Goal: Task Accomplishment & Management: Manage account settings

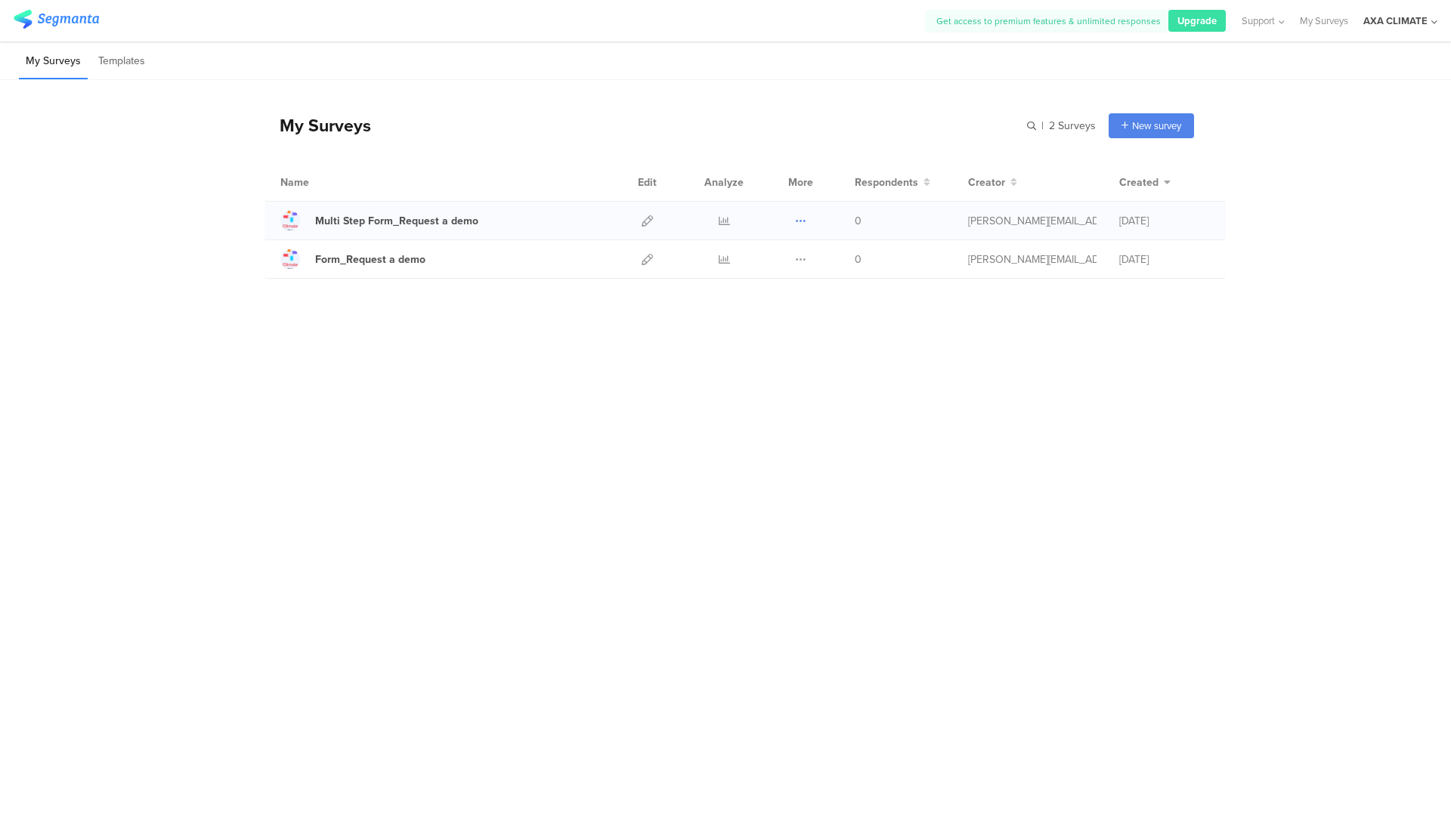
click at [717, 219] on icon at bounding box center [801, 220] width 12 height 12
click at [717, 290] on link "Export" at bounding box center [771, 286] width 83 height 27
click at [130, 70] on li "Templates" at bounding box center [121, 61] width 60 height 35
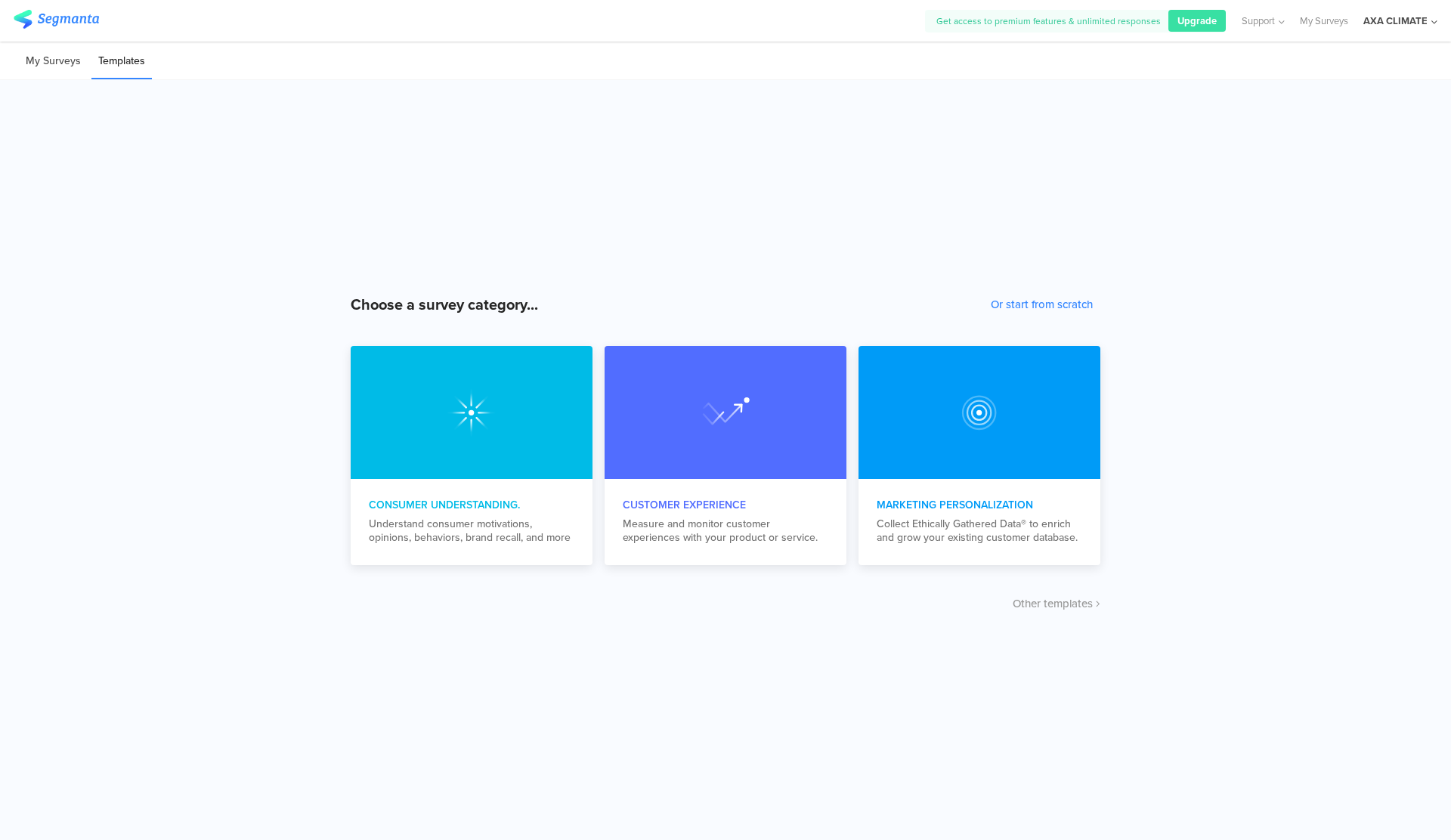
click at [51, 61] on li "My Surveys" at bounding box center [53, 61] width 68 height 35
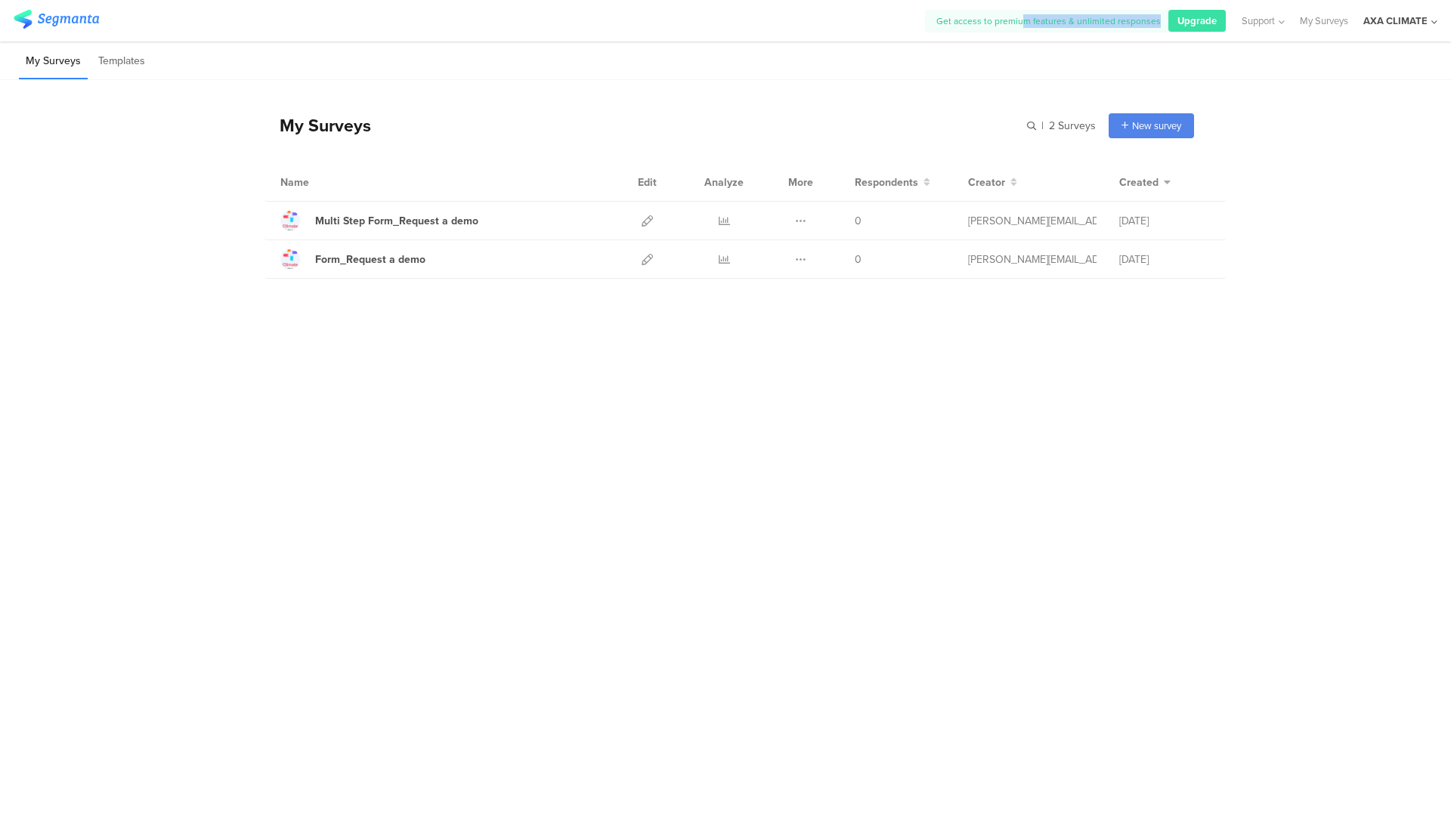
drag, startPoint x: 1030, startPoint y: 26, endPoint x: 1106, endPoint y: 32, distance: 76.2
click at [717, 31] on div "Get access to premium features & unlimited responses Upgrade Support Help Cente…" at bounding box center [1181, 21] width 513 height 41
click at [717, 32] on div "Get access to premium features & unlimited responses Upgrade Support Help Cente…" at bounding box center [1181, 21] width 513 height 41
click at [717, 19] on div "AXA CLIMATE" at bounding box center [1395, 21] width 64 height 14
click at [717, 22] on link "My Surveys" at bounding box center [1324, 21] width 49 height 41
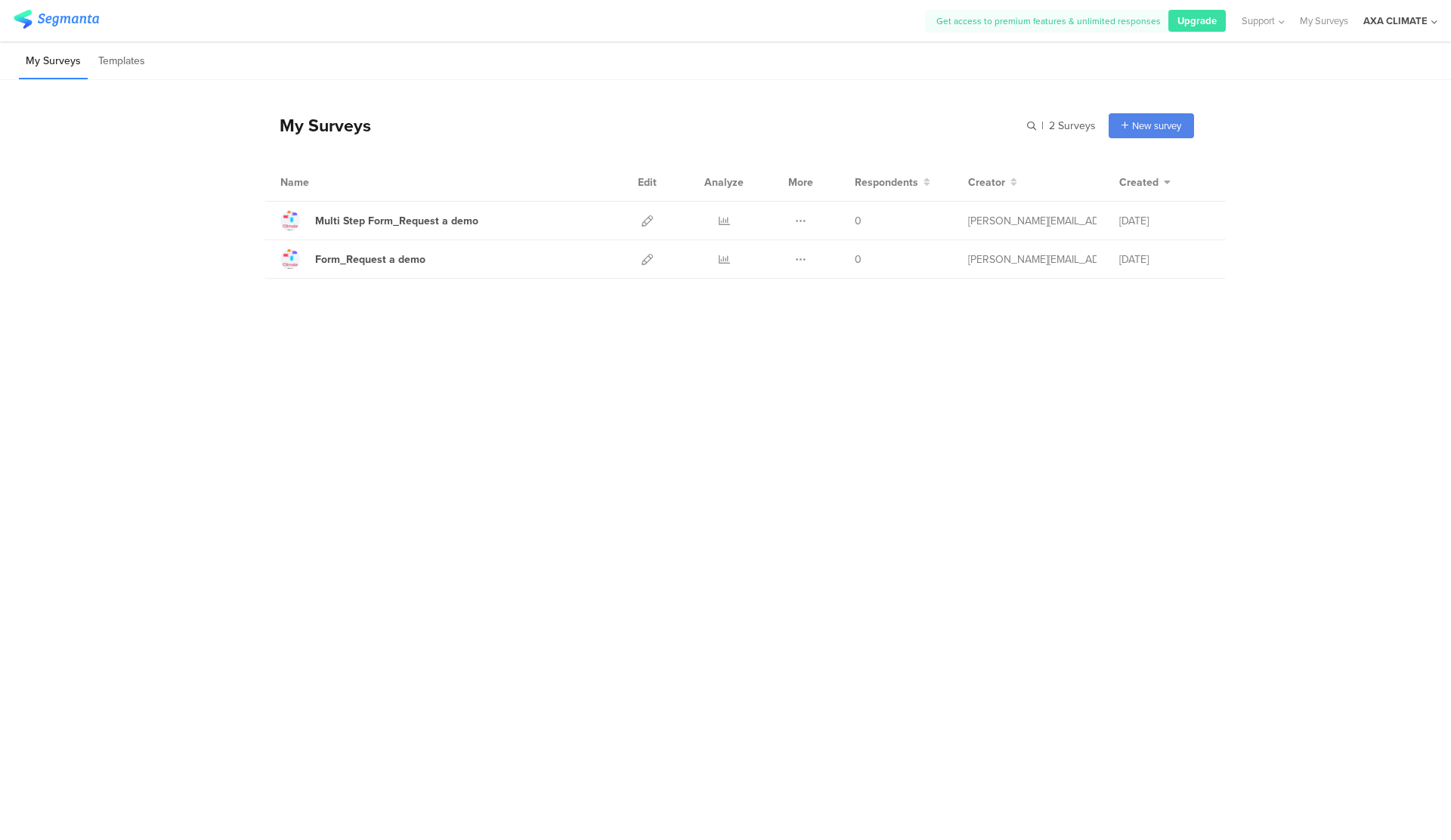
click at [54, 16] on img at bounding box center [56, 19] width 85 height 19
click at [717, 225] on icon at bounding box center [801, 220] width 12 height 12
click at [717, 351] on div "My Surveys | 2 Surveys New survey Start from scratch Choose from templates Name…" at bounding box center [725, 422] width 1451 height 684
click at [717, 22] on icon at bounding box center [1279, 22] width 10 height 12
click at [717, 112] on div "My Surveys | 2 Surveys New survey Start from scratch Choose from templates Name…" at bounding box center [725, 191] width 1451 height 221
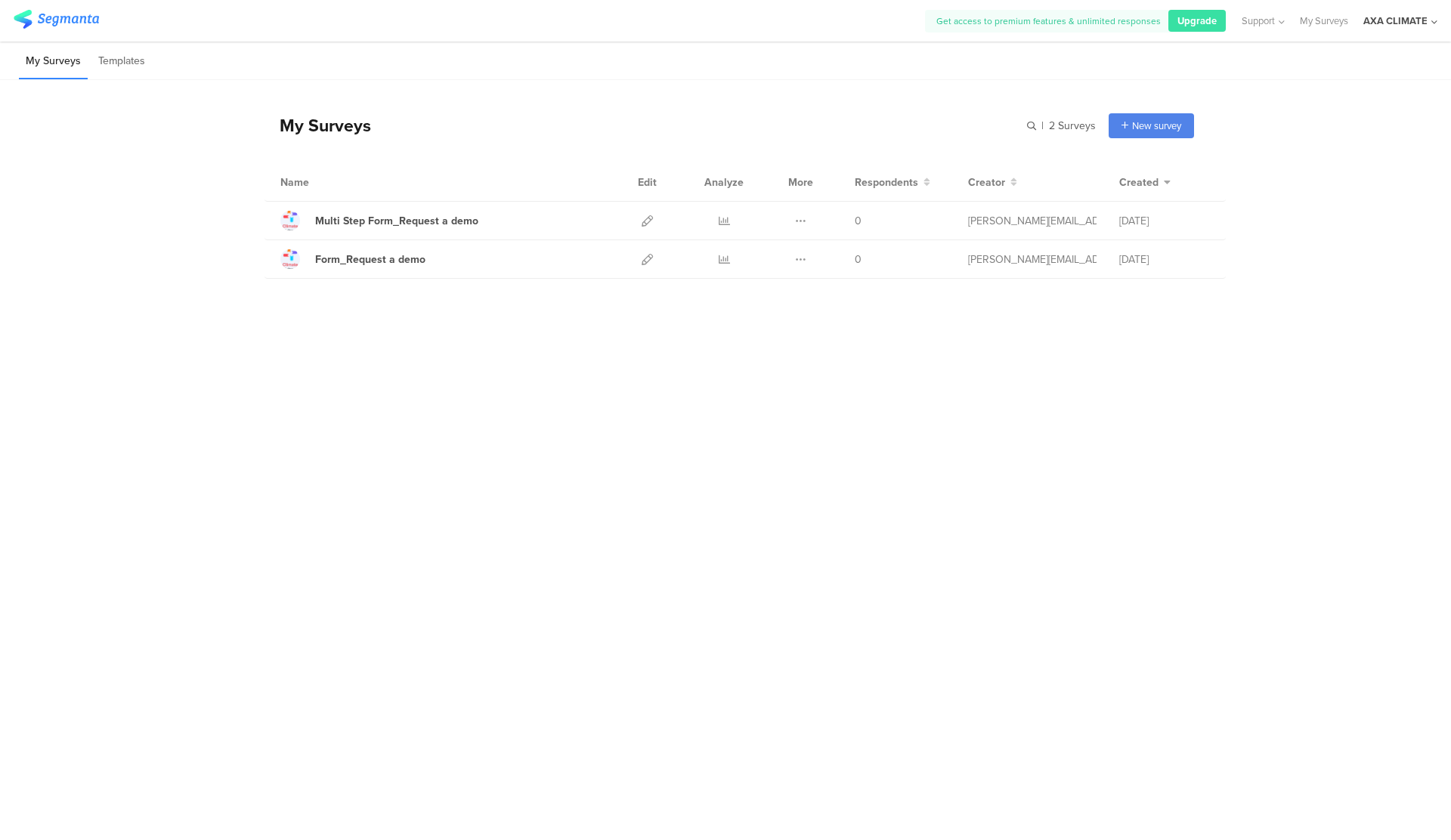
click at [717, 13] on div "AXA CLIMATE" at bounding box center [1395, 21] width 64 height 14
click at [717, 68] on div "ACCOUNTS" at bounding box center [1347, 66] width 208 height 26
click at [717, 26] on div "AXA CLIMATE" at bounding box center [1395, 21] width 64 height 14
click at [717, 139] on span "My Profile" at bounding box center [1307, 147] width 44 height 14
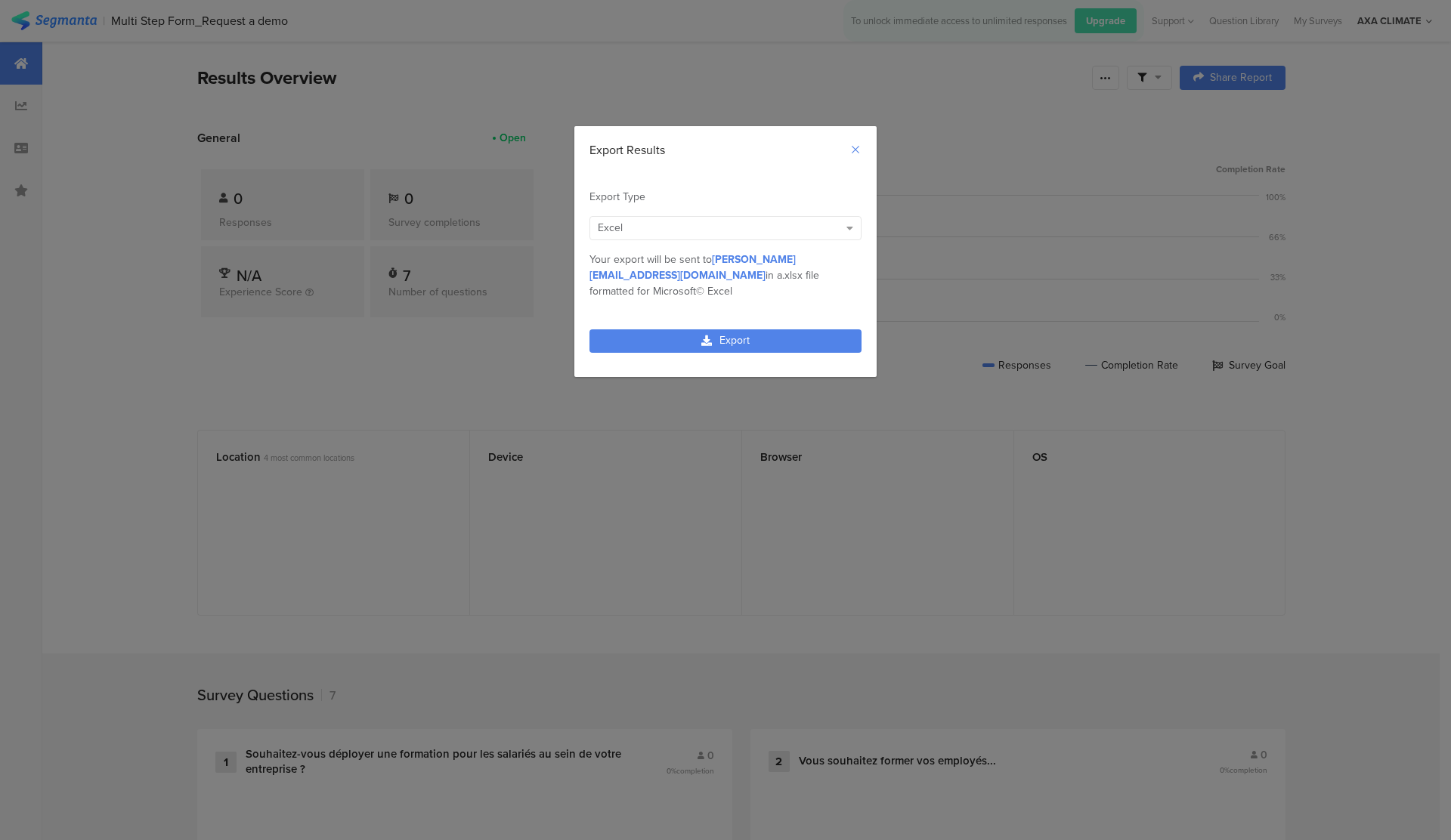
click at [861, 144] on icon "Close" at bounding box center [855, 149] width 12 height 12
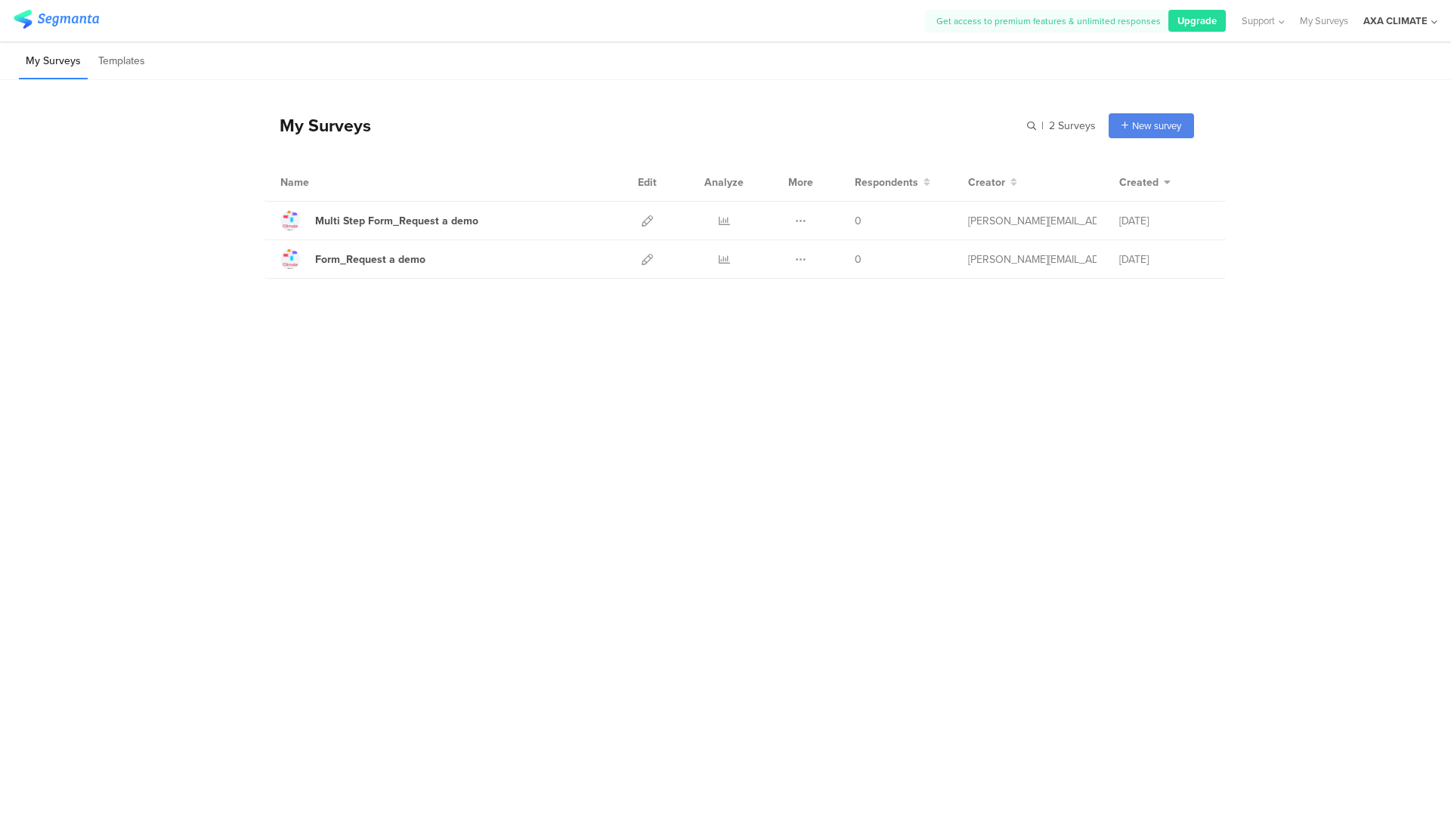
click at [1186, 22] on span "Upgrade" at bounding box center [1197, 21] width 40 height 14
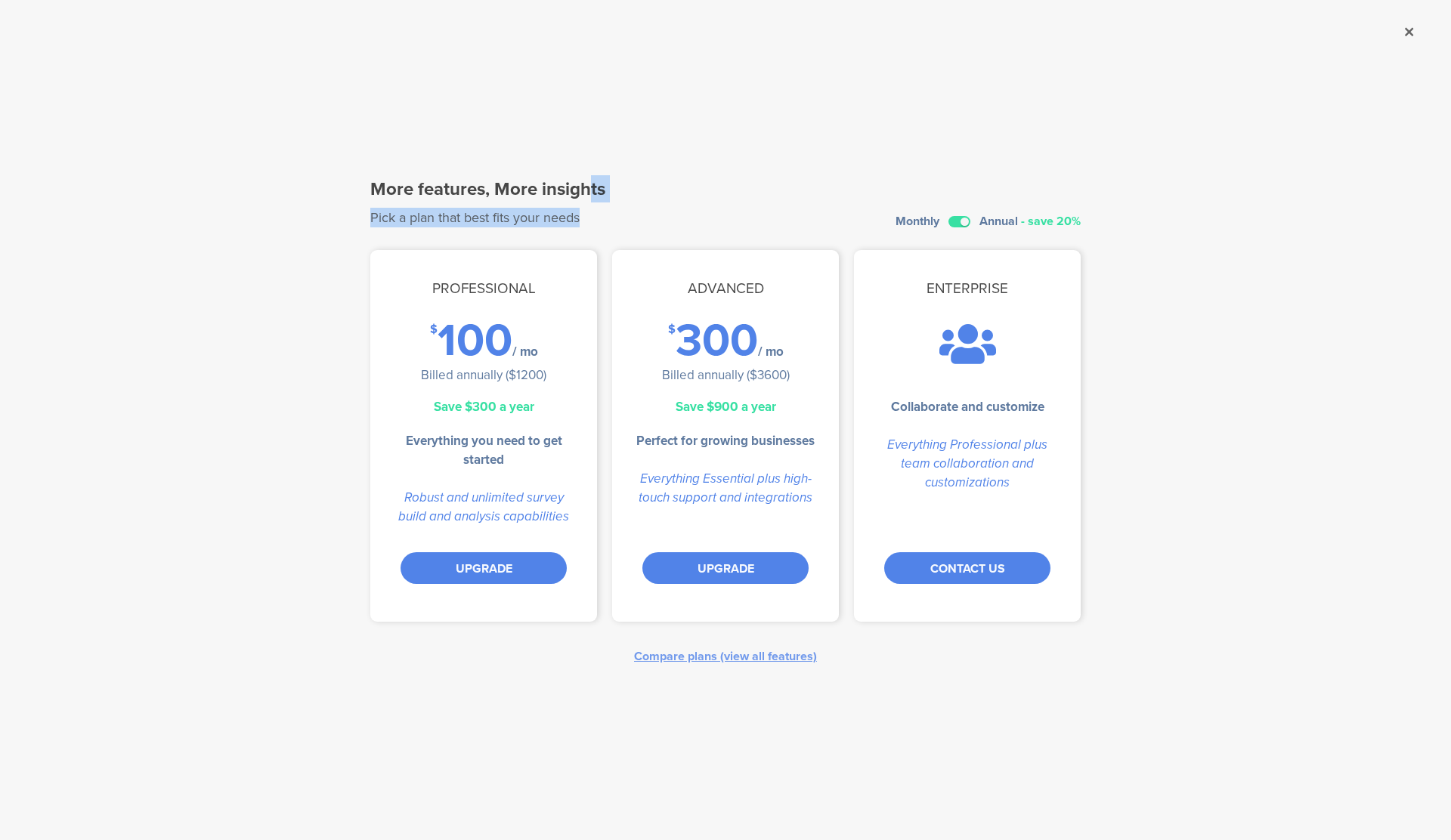
drag, startPoint x: 589, startPoint y: 195, endPoint x: 676, endPoint y: 224, distance: 91.7
click at [676, 224] on div "More features, More insights Pick a plan that best fits your needs Monthly Annu…" at bounding box center [726, 201] width 711 height 52
click at [806, 656] on div "Compare plans (view all features)" at bounding box center [725, 656] width 183 height 17
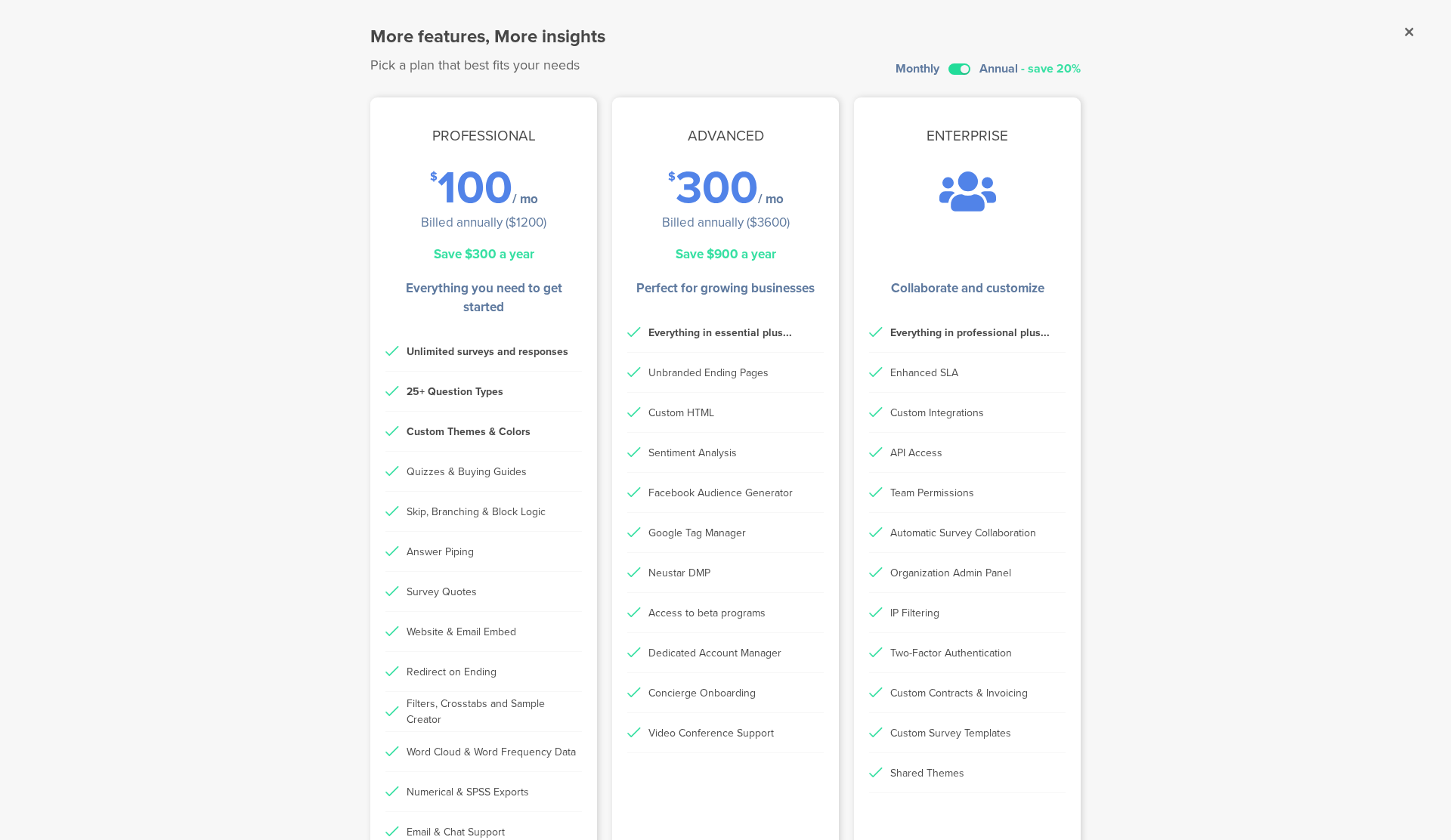
click at [967, 67] on label at bounding box center [959, 69] width 22 height 12
click at [0, 0] on input "checkbox" at bounding box center [0, 0] width 0 height 0
